Goal: Information Seeking & Learning: Check status

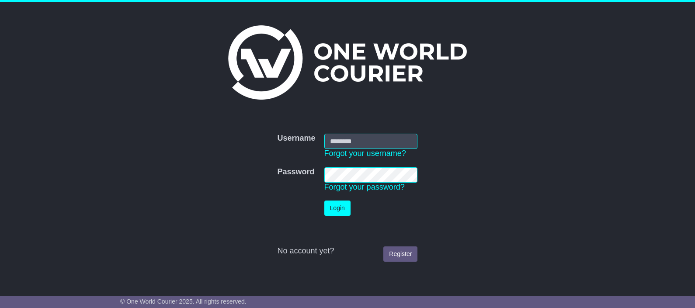
type input "**********"
drag, startPoint x: 0, startPoint y: 0, endPoint x: 343, endPoint y: 204, distance: 399.4
click at [343, 204] on button "Login" at bounding box center [337, 208] width 26 height 15
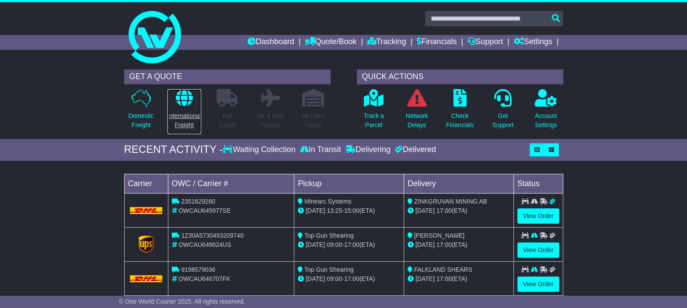
click at [194, 120] on p "International Freight" at bounding box center [184, 121] width 34 height 18
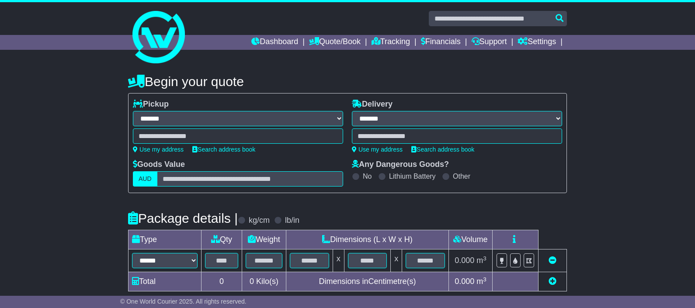
select select "**"
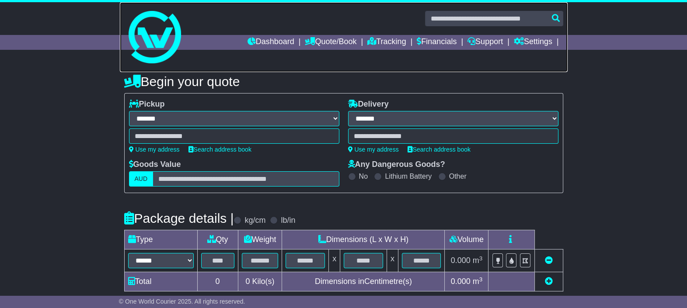
click at [331, 34] on link at bounding box center [344, 37] width 448 height 70
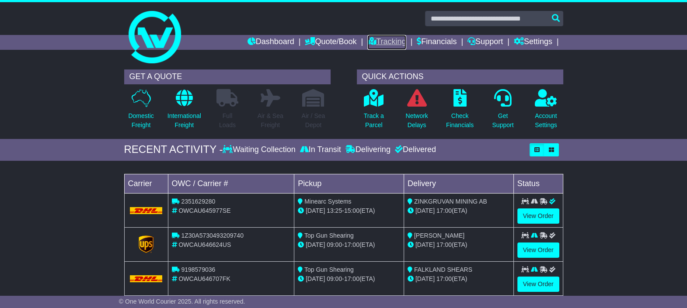
click at [388, 43] on link "Tracking" at bounding box center [386, 42] width 38 height 15
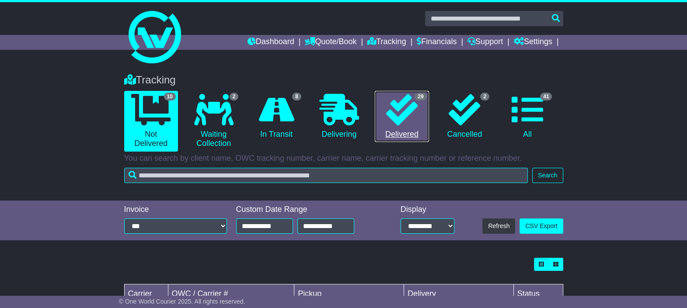
click at [394, 111] on icon at bounding box center [401, 109] width 31 height 31
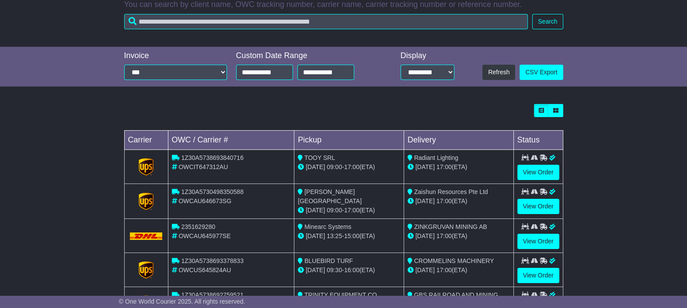
scroll to position [218, 0]
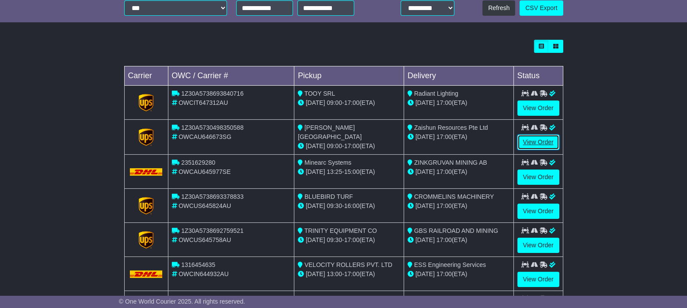
click at [546, 139] on link "View Order" at bounding box center [538, 142] width 42 height 15
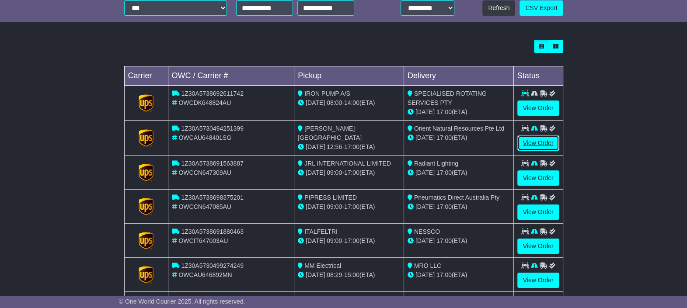
click at [536, 140] on link "View Order" at bounding box center [538, 143] width 42 height 15
